Goal: Task Accomplishment & Management: Manage account settings

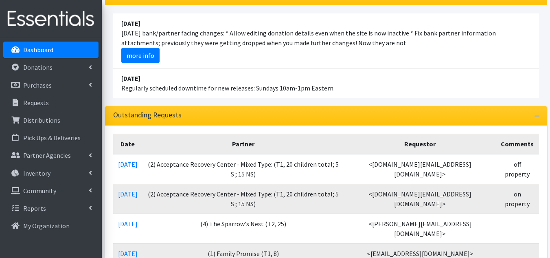
scroll to position [122, 0]
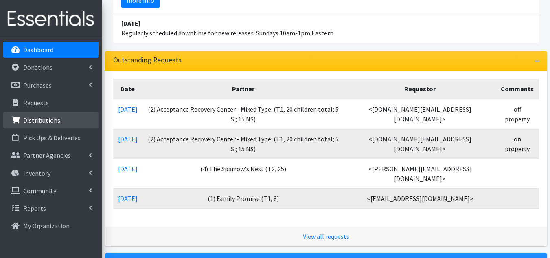
click at [56, 120] on p "Distributions" at bounding box center [41, 120] width 37 height 8
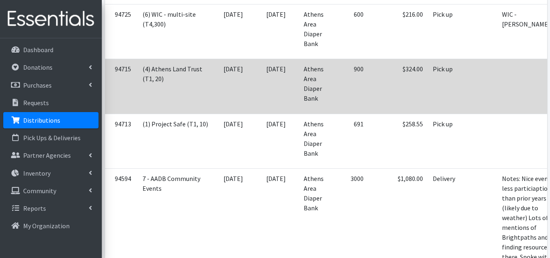
scroll to position [0, 31]
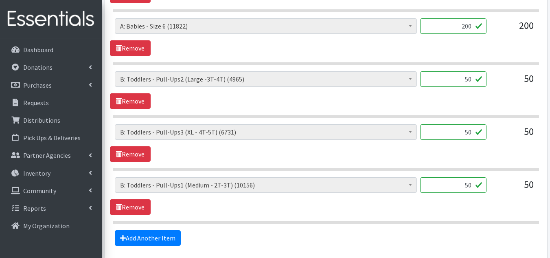
scroll to position [611, 0]
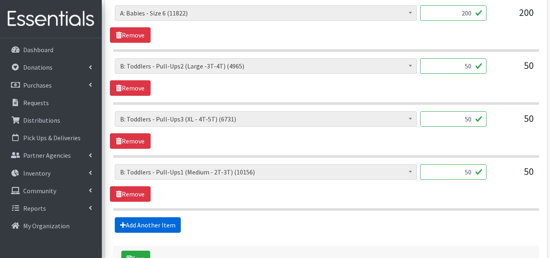
click at [160, 223] on link "Add Another Item" at bounding box center [148, 224] width 66 height 15
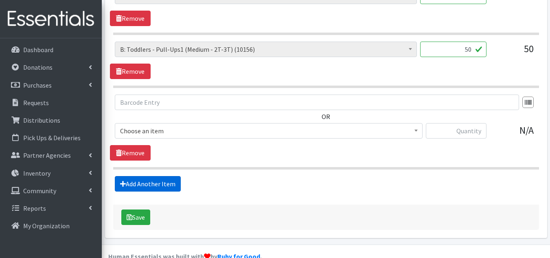
scroll to position [750, 0]
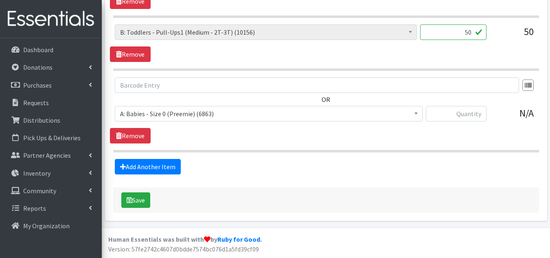
click at [229, 120] on span "A: Babies - Size 0 (Preemie) (6863)" at bounding box center [269, 113] width 308 height 15
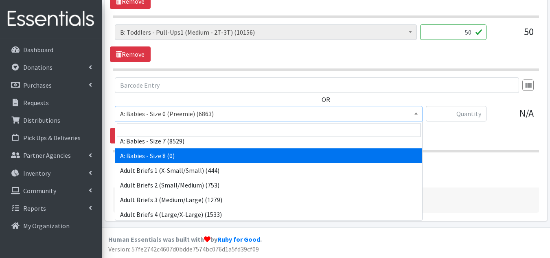
scroll to position [0, 0]
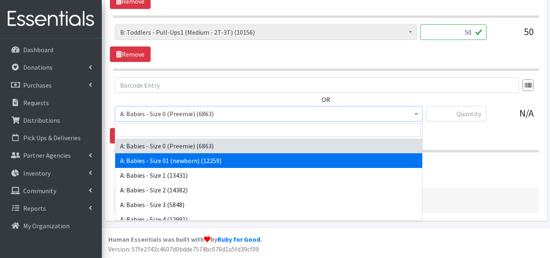
select select "5610"
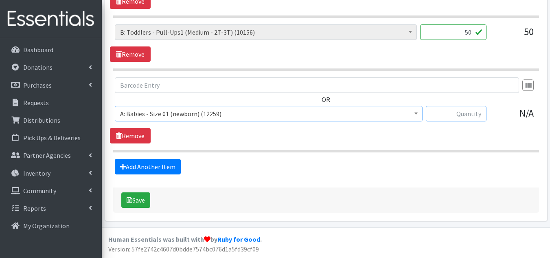
click at [459, 112] on input "text" at bounding box center [456, 113] width 61 height 15
type input "150"
click at [261, 142] on div "OR A: Babies - Size 0 (Preemie) (6863) A: Babies - Size 01 (newborn) (12259) A:…" at bounding box center [326, 110] width 432 height 66
click at [138, 200] on button "Save" at bounding box center [135, 199] width 29 height 15
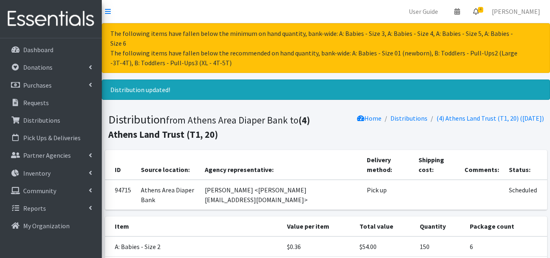
click at [479, 13] on icon at bounding box center [476, 11] width 6 height 7
